Goal: Transaction & Acquisition: Purchase product/service

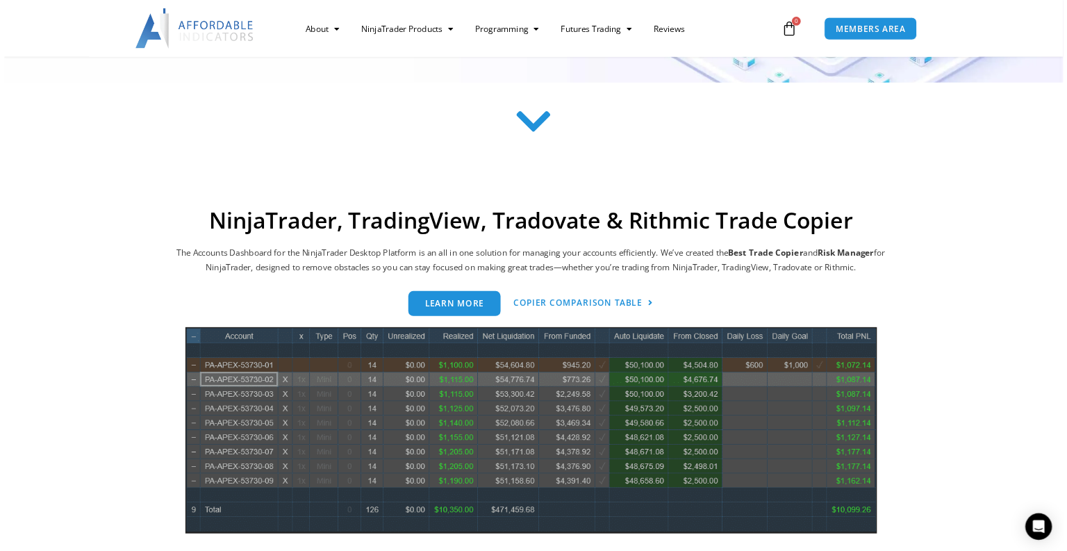
scroll to position [625, 0]
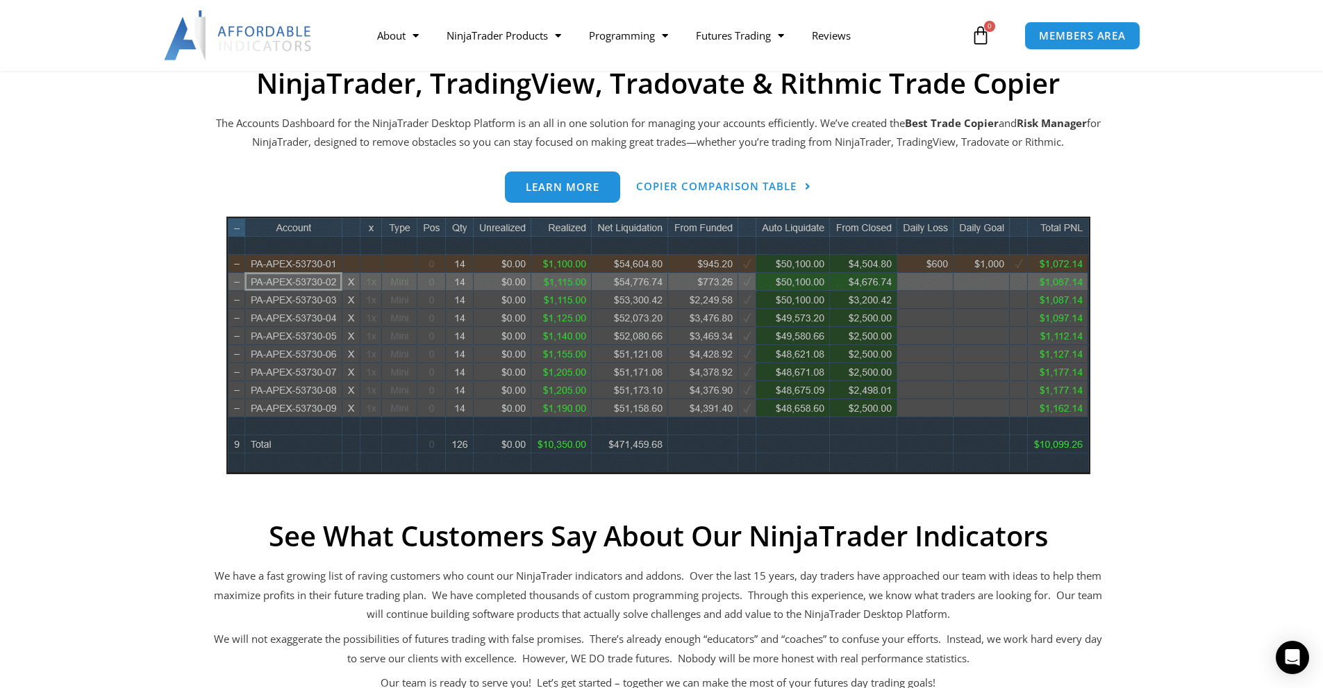
click at [508, 351] on img at bounding box center [658, 346] width 864 height 258
drag, startPoint x: 508, startPoint y: 351, endPoint x: 522, endPoint y: 358, distance: 16.2
click at [522, 358] on img at bounding box center [658, 346] width 864 height 258
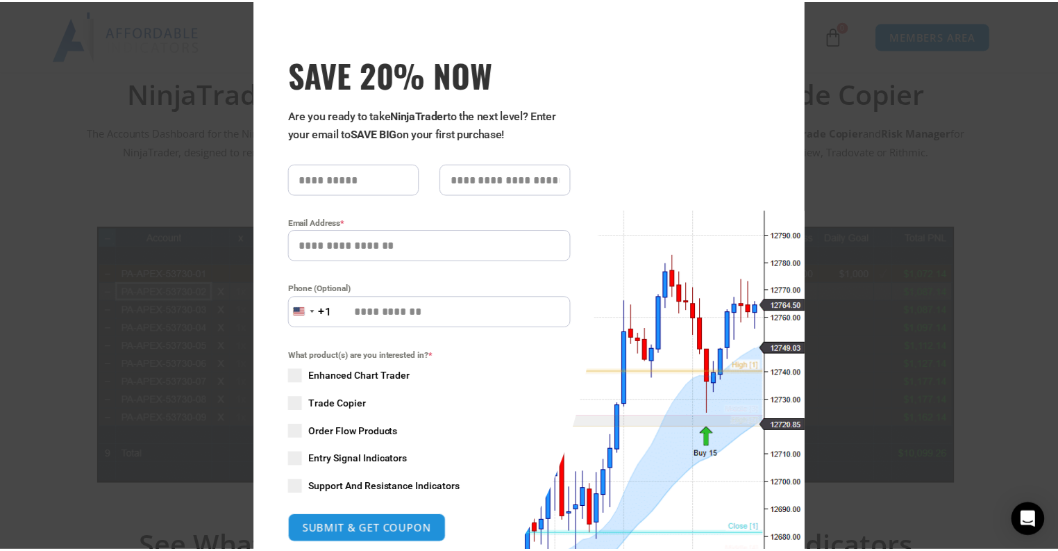
scroll to position [30, 0]
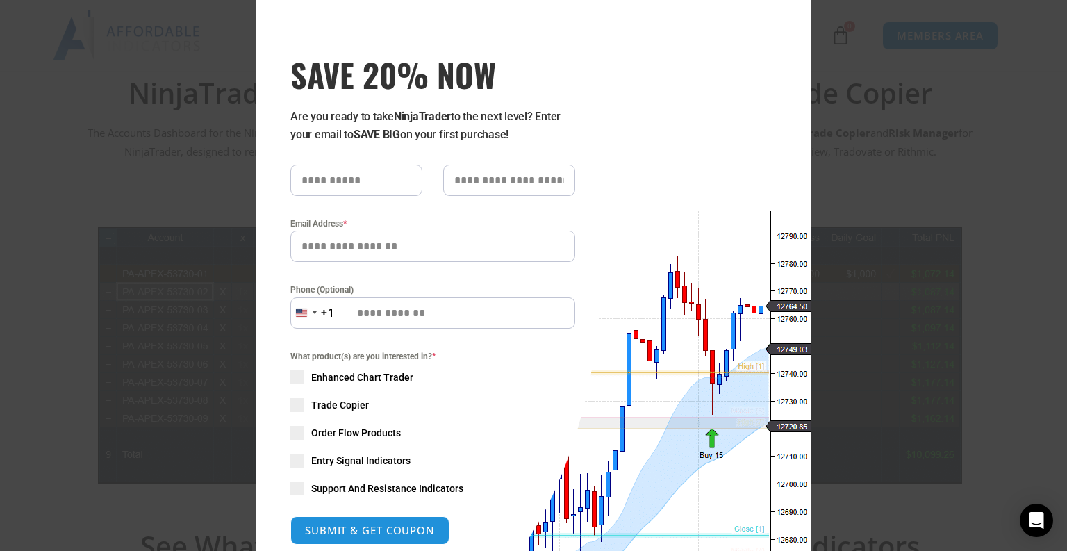
click at [330, 327] on input "Phone (Optional)" at bounding box center [432, 312] width 285 height 31
click at [1011, 171] on div "Close this module SAVE 20% NOW Are you ready to take NinjaTrader to the next le…" at bounding box center [533, 275] width 1067 height 551
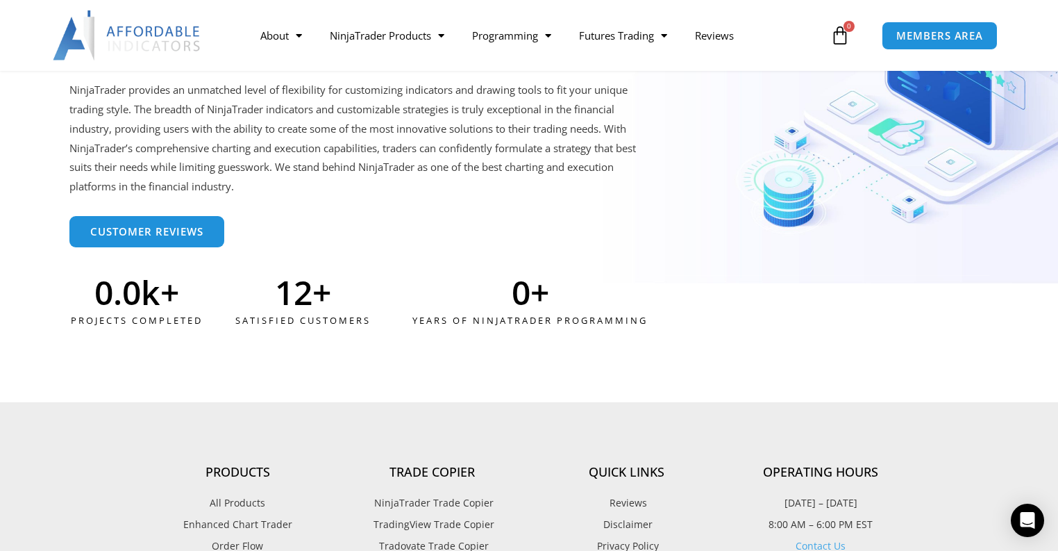
scroll to position [3570, 0]
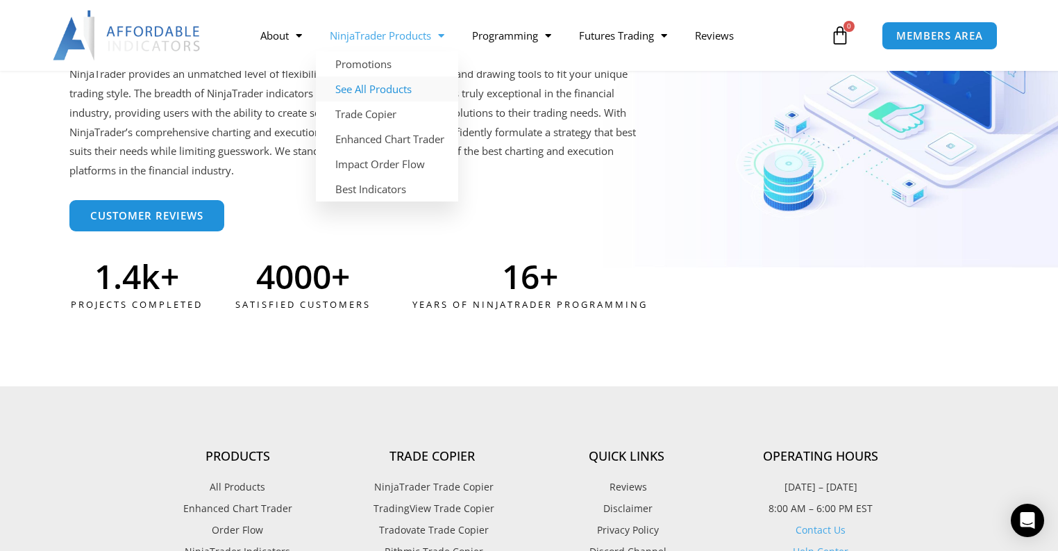
click at [376, 92] on link "See All Products" at bounding box center [387, 88] width 142 height 25
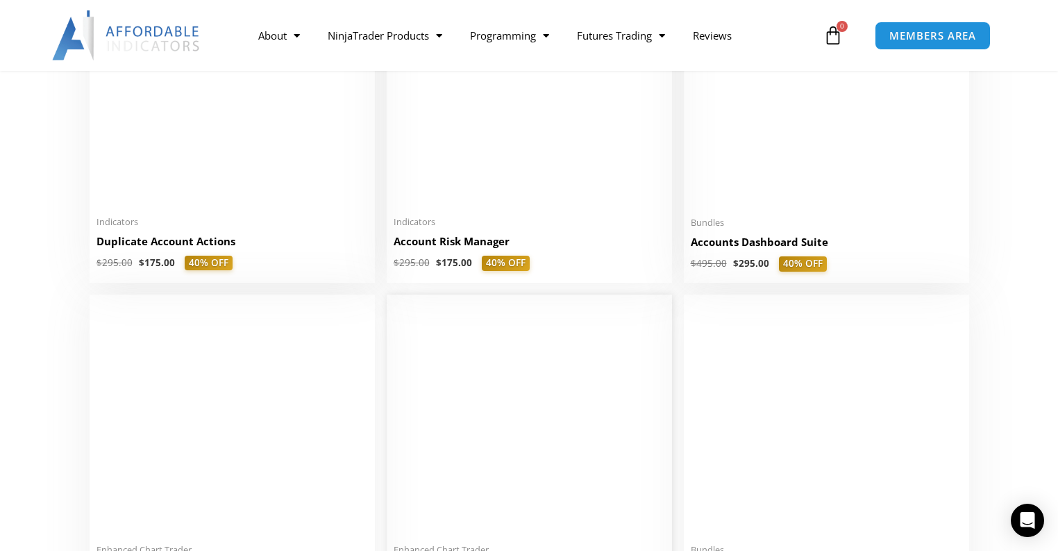
scroll to position [389, 0]
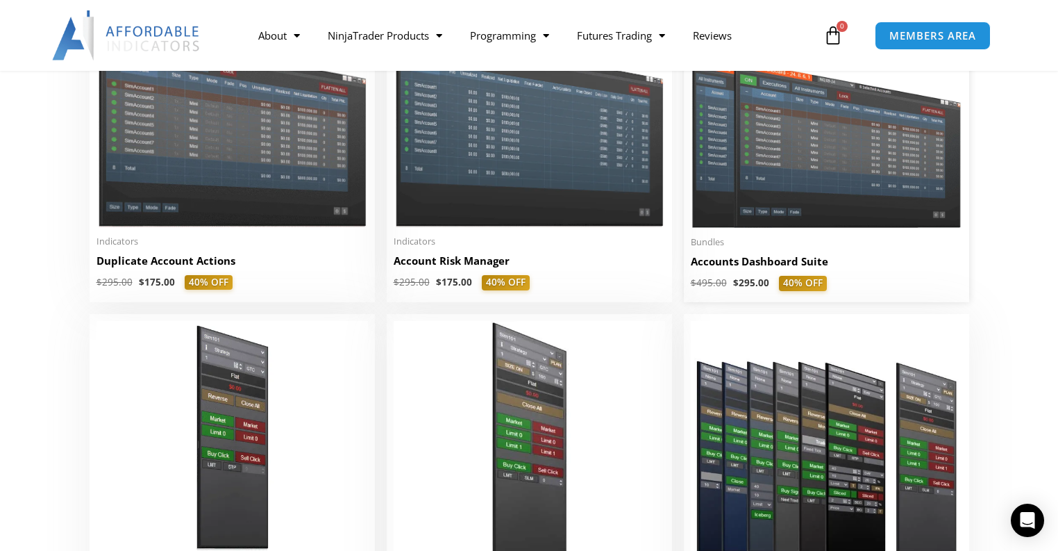
click at [825, 221] on img at bounding box center [827, 119] width 272 height 217
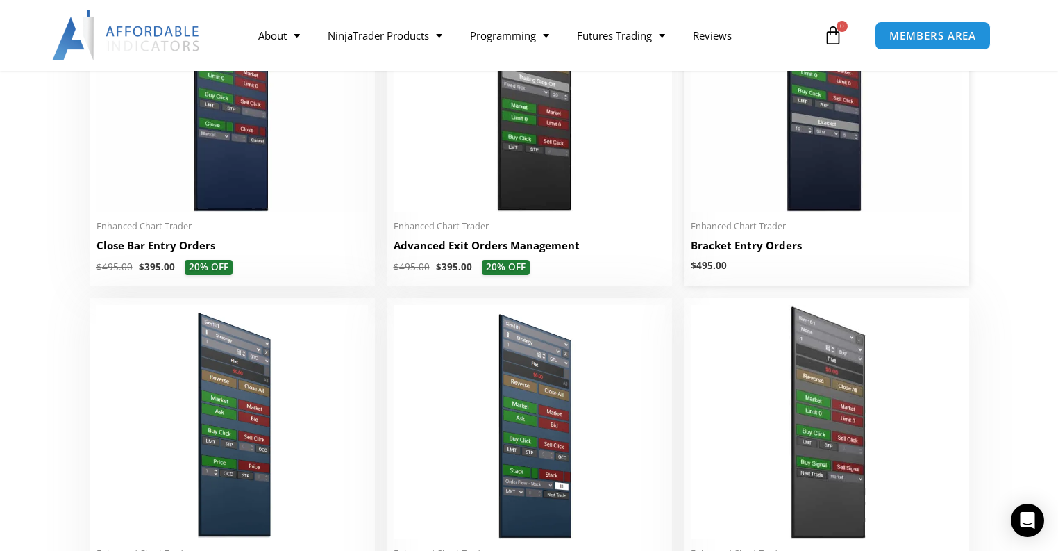
scroll to position [1167, 0]
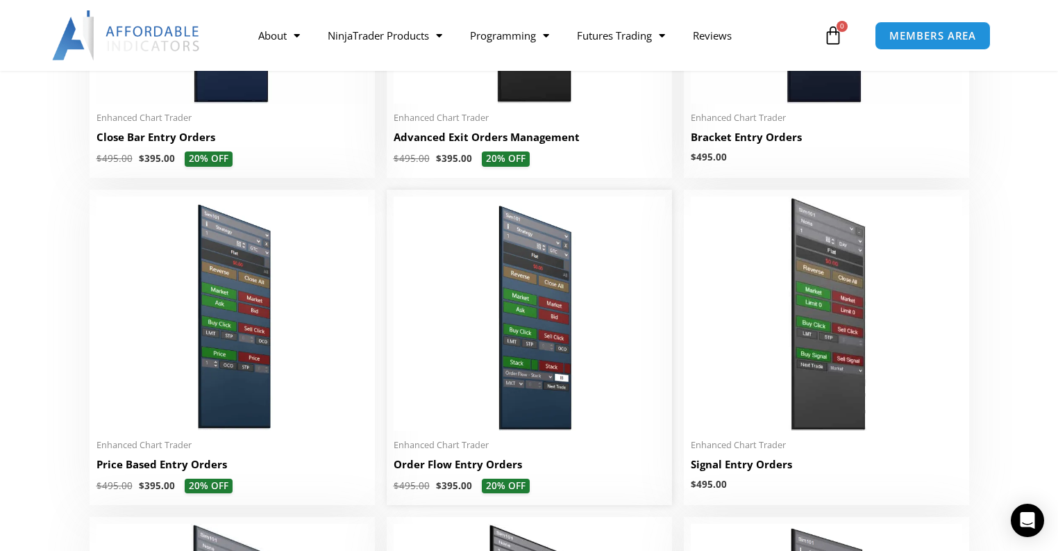
click at [510, 398] on img at bounding box center [530, 313] width 272 height 233
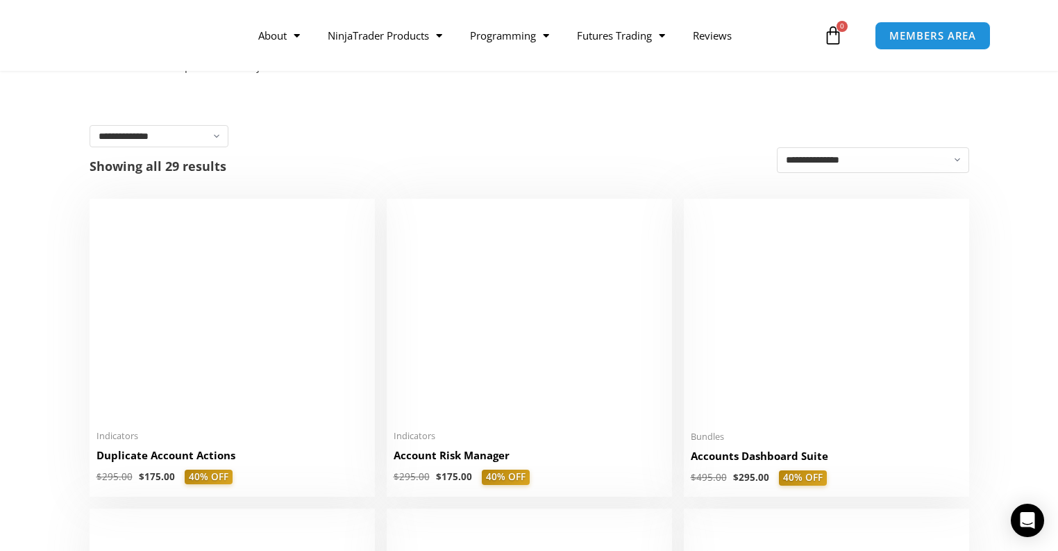
scroll to position [167, 0]
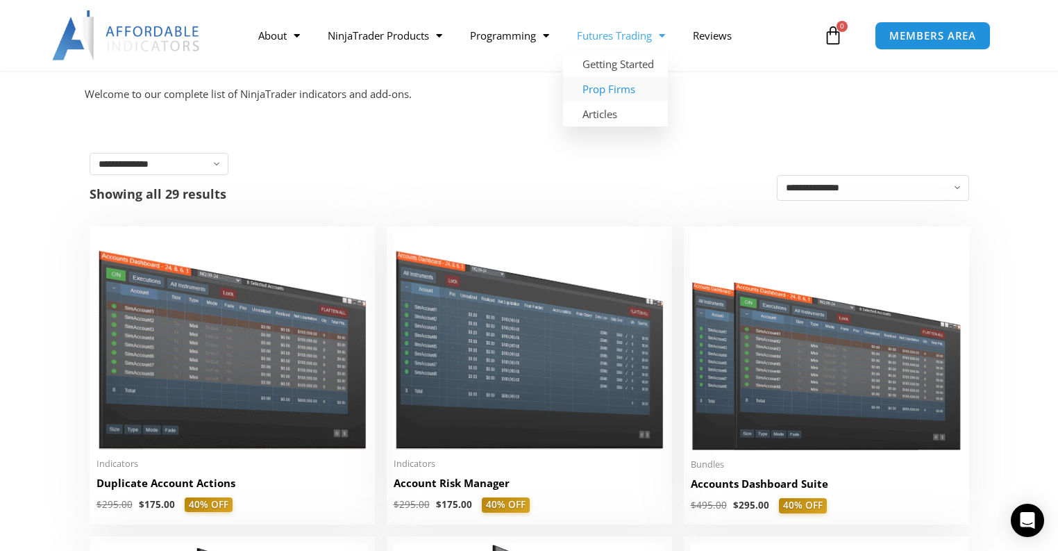
click at [617, 83] on link "Prop Firms" at bounding box center [615, 88] width 105 height 25
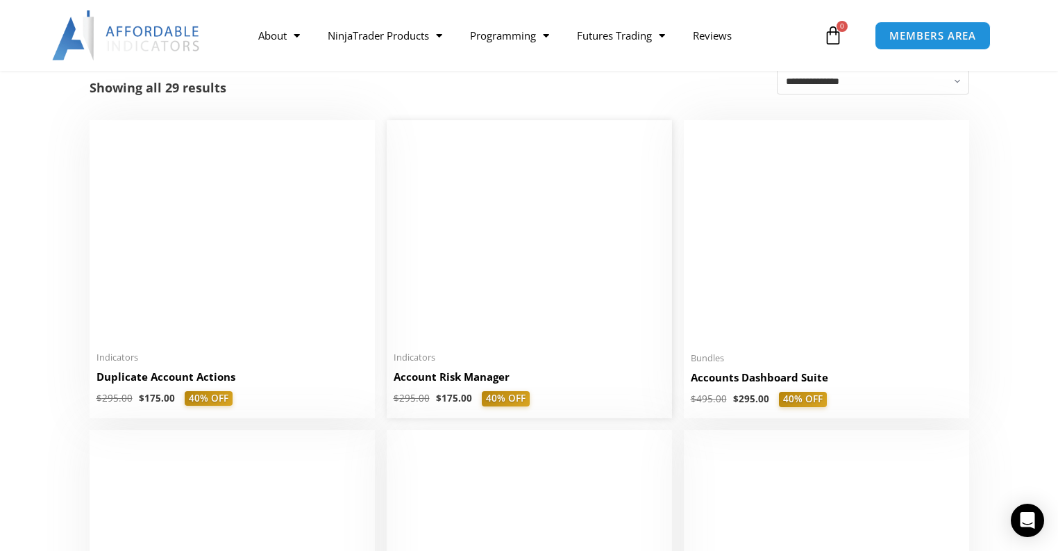
scroll to position [333, 0]
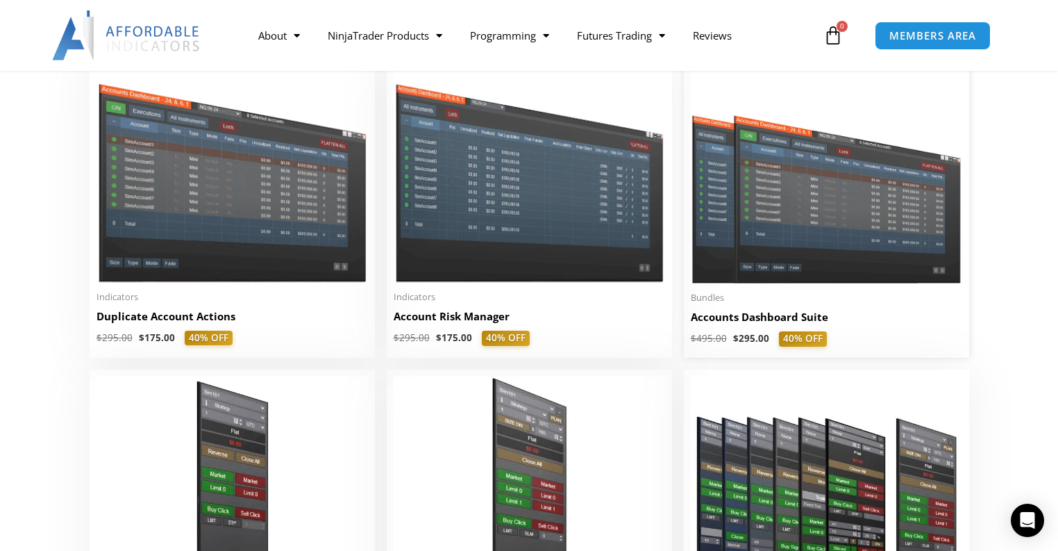
click at [845, 247] on img at bounding box center [827, 175] width 272 height 217
